Goal: Task Accomplishment & Management: Manage account settings

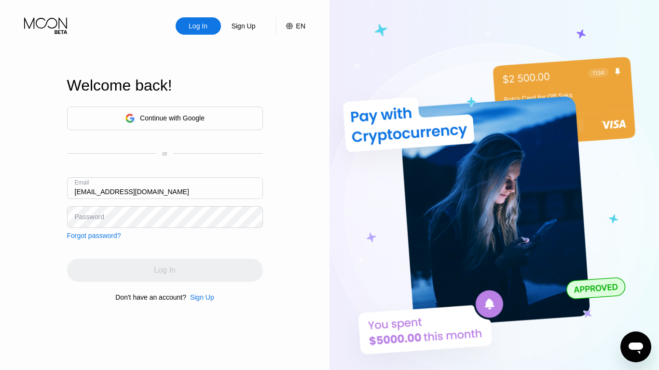
type input "[EMAIL_ADDRESS][DOMAIN_NAME]"
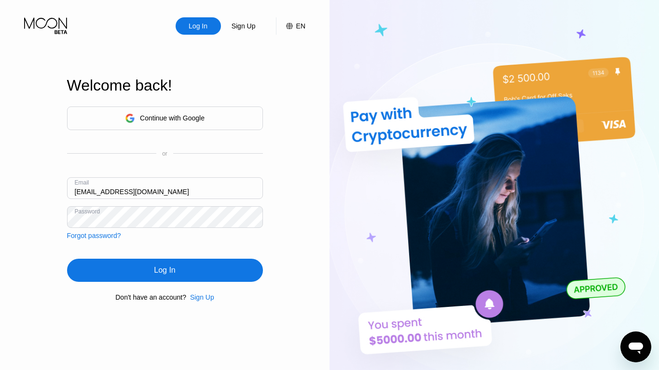
click at [164, 272] on div "Log In" at bounding box center [164, 271] width 21 height 10
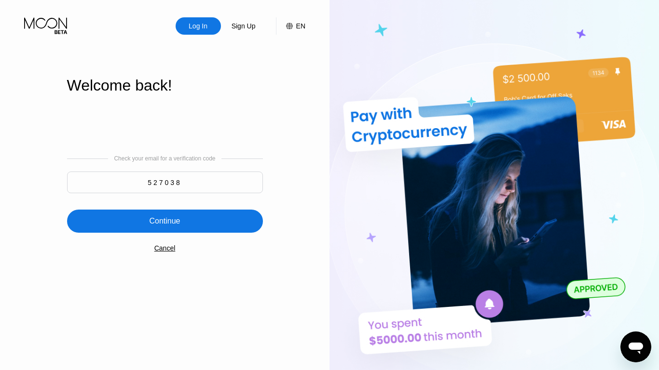
type input "527038"
click at [164, 222] on div "Continue" at bounding box center [164, 222] width 31 height 10
